Goal: Task Accomplishment & Management: Manage account settings

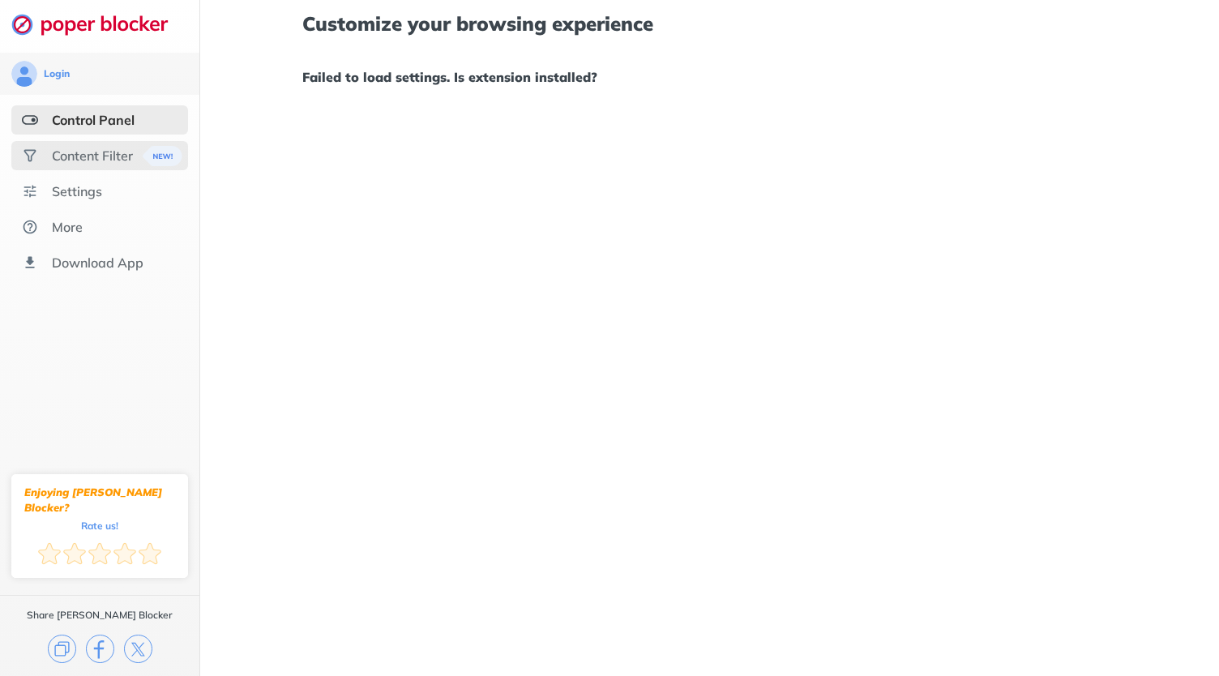
click at [105, 159] on div "Content Filter" at bounding box center [92, 155] width 81 height 16
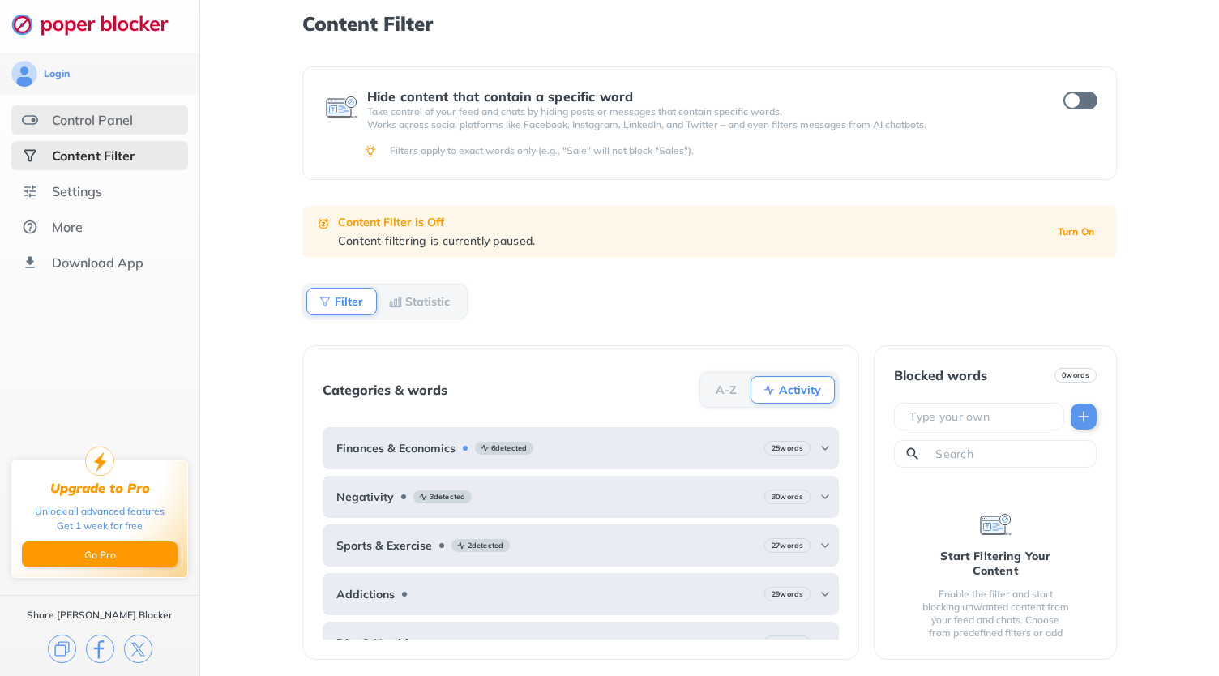
click at [139, 116] on div "Control Panel" at bounding box center [99, 119] width 177 height 29
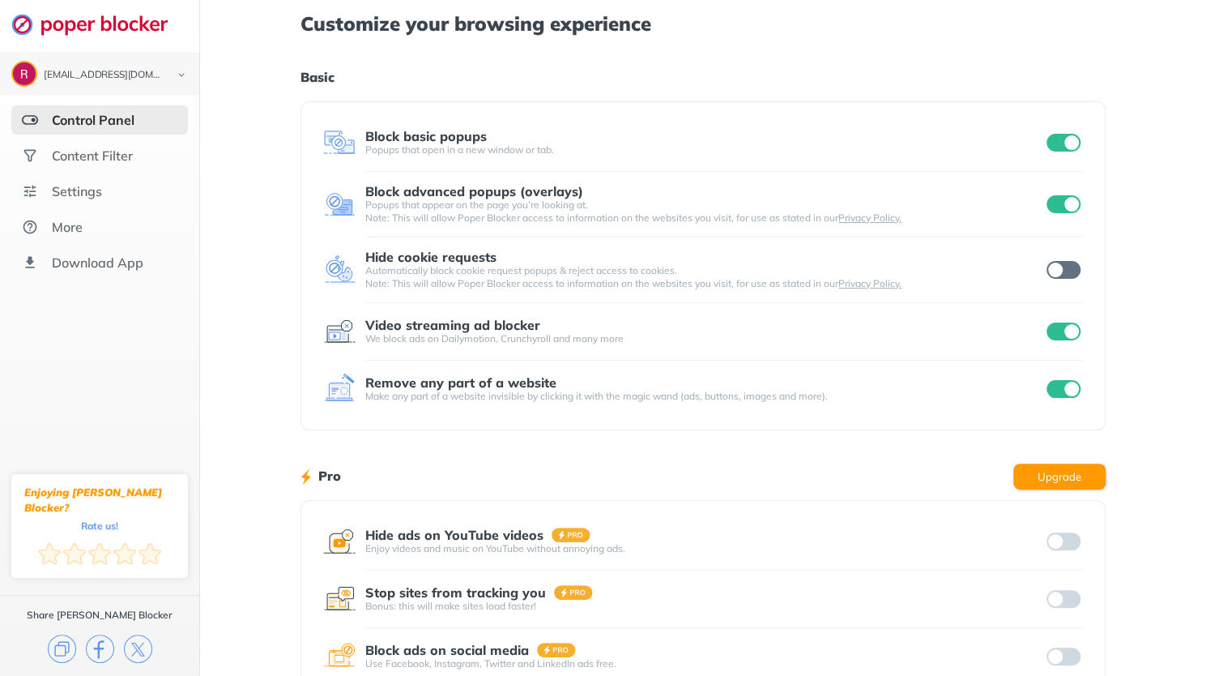
click at [1060, 132] on div at bounding box center [1064, 142] width 40 height 23
click at [1071, 142] on input "checkbox" at bounding box center [1064, 143] width 34 height 18
click at [1067, 195] on input "checkbox" at bounding box center [1064, 204] width 34 height 18
click at [1067, 329] on input "checkbox" at bounding box center [1064, 331] width 34 height 18
click at [1067, 389] on input "checkbox" at bounding box center [1064, 389] width 34 height 18
